Goal: Information Seeking & Learning: Obtain resource

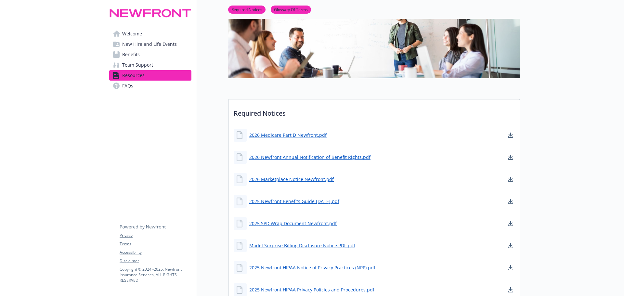
scroll to position [65, 0]
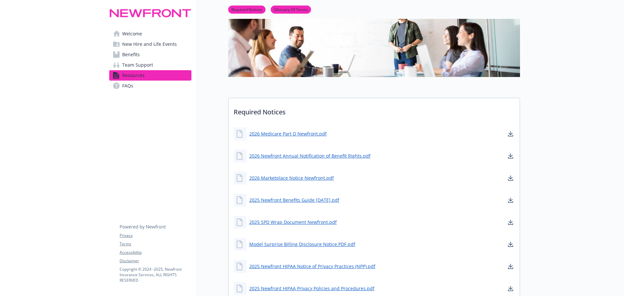
drag, startPoint x: 110, startPoint y: 188, endPoint x: 112, endPoint y: 191, distance: 3.8
